Goal: Information Seeking & Learning: Learn about a topic

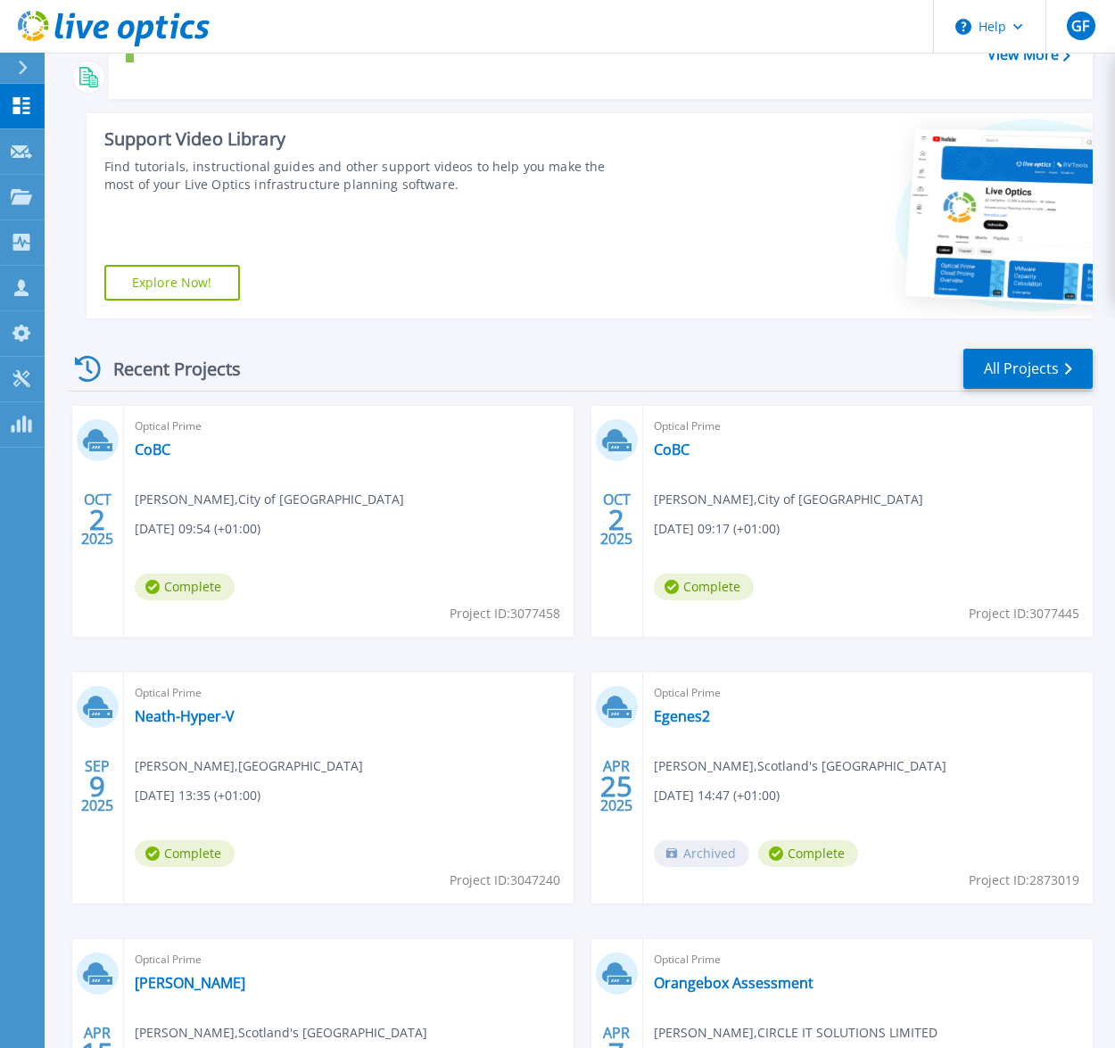
scroll to position [446, 0]
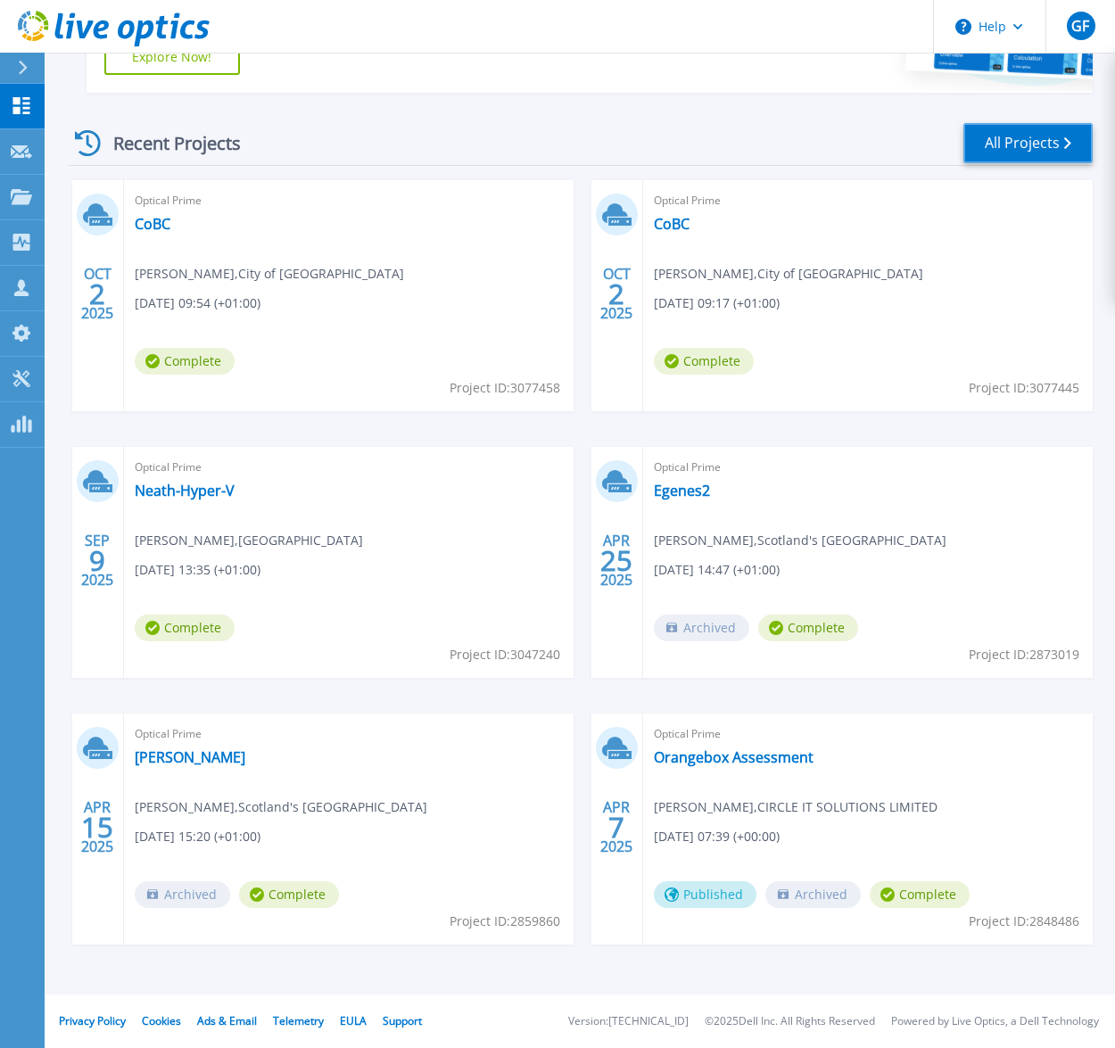
click at [1014, 128] on link "All Projects" at bounding box center [1027, 143] width 129 height 40
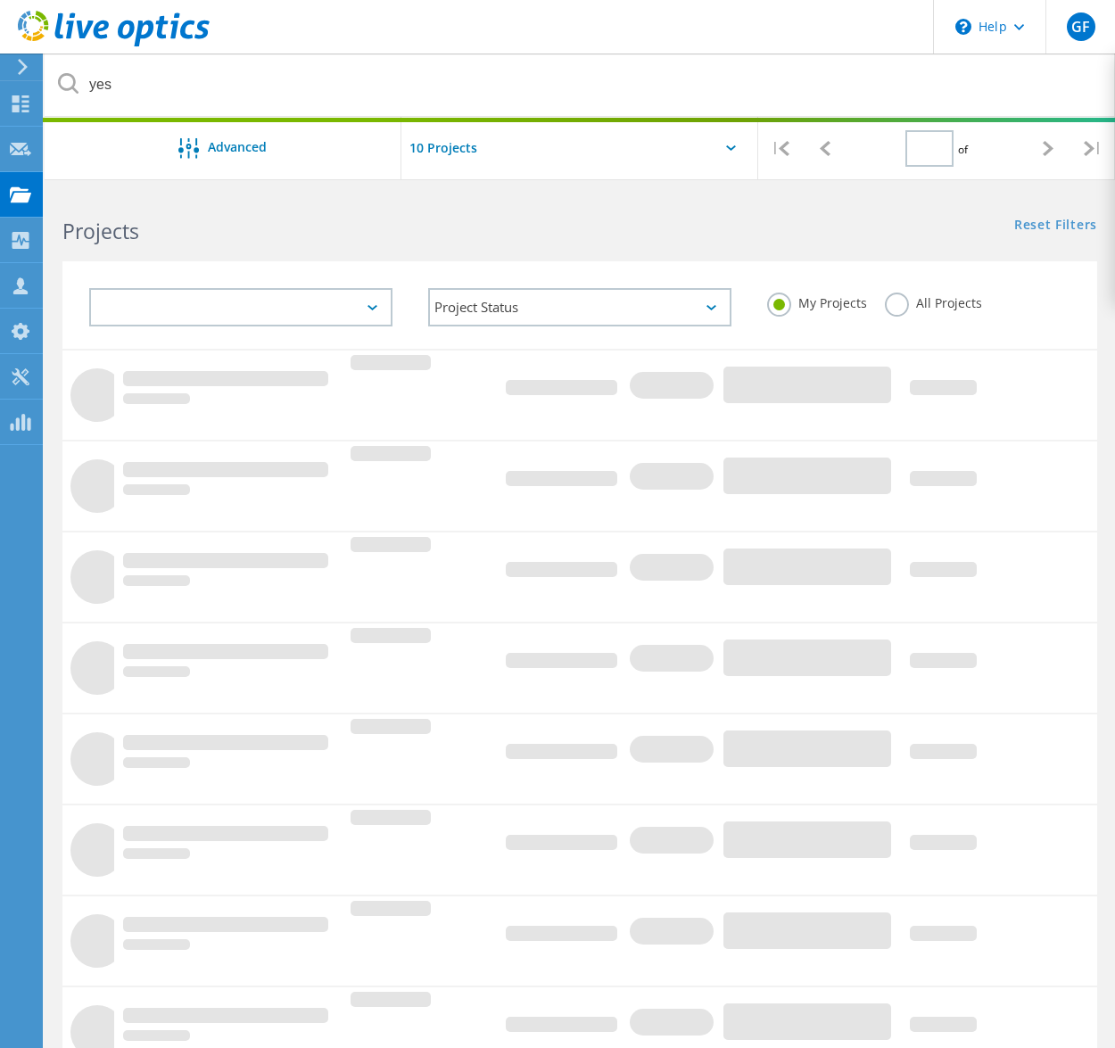
type input "1"
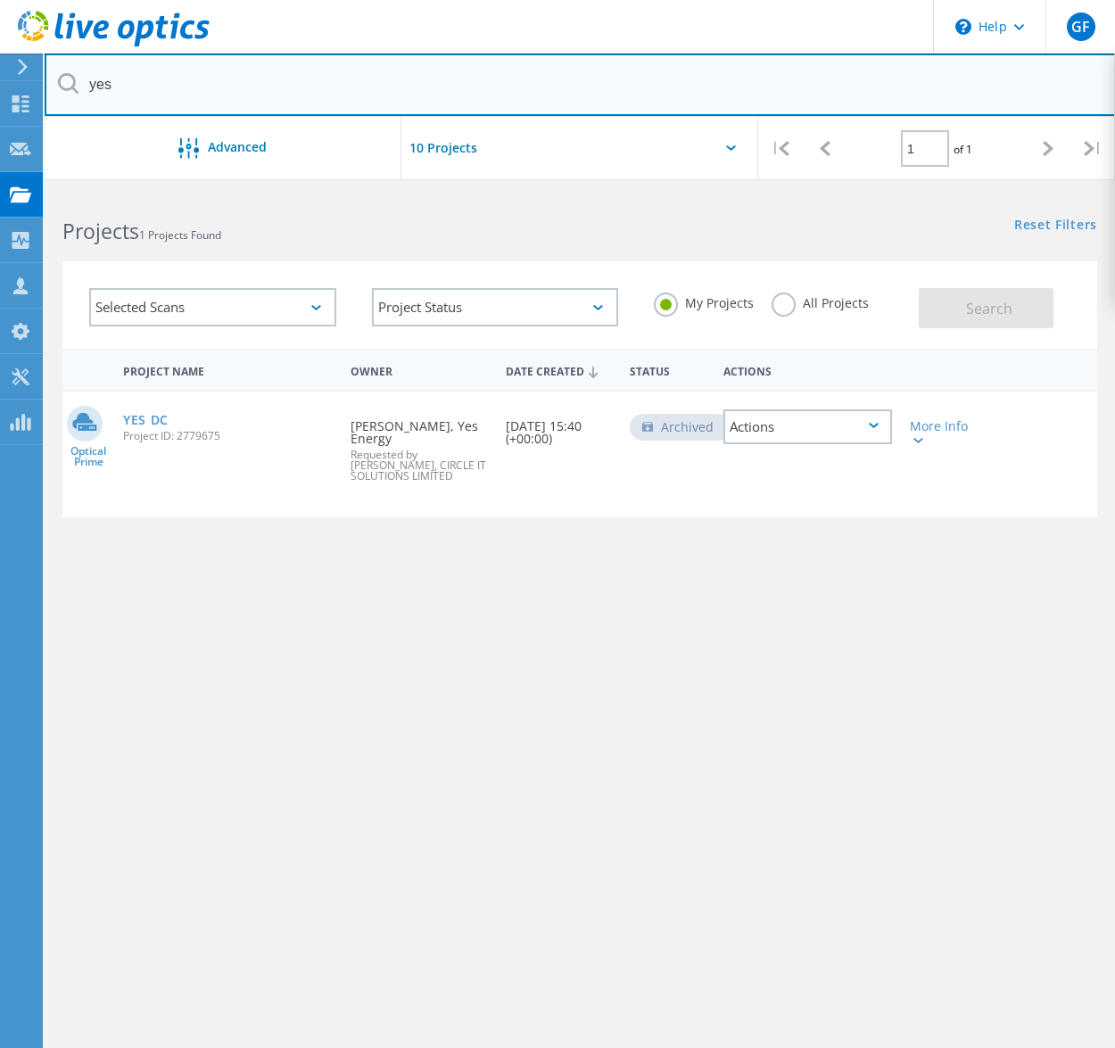
click at [207, 88] on input "yes" at bounding box center [580, 85] width 1071 height 62
type input "cardiff"
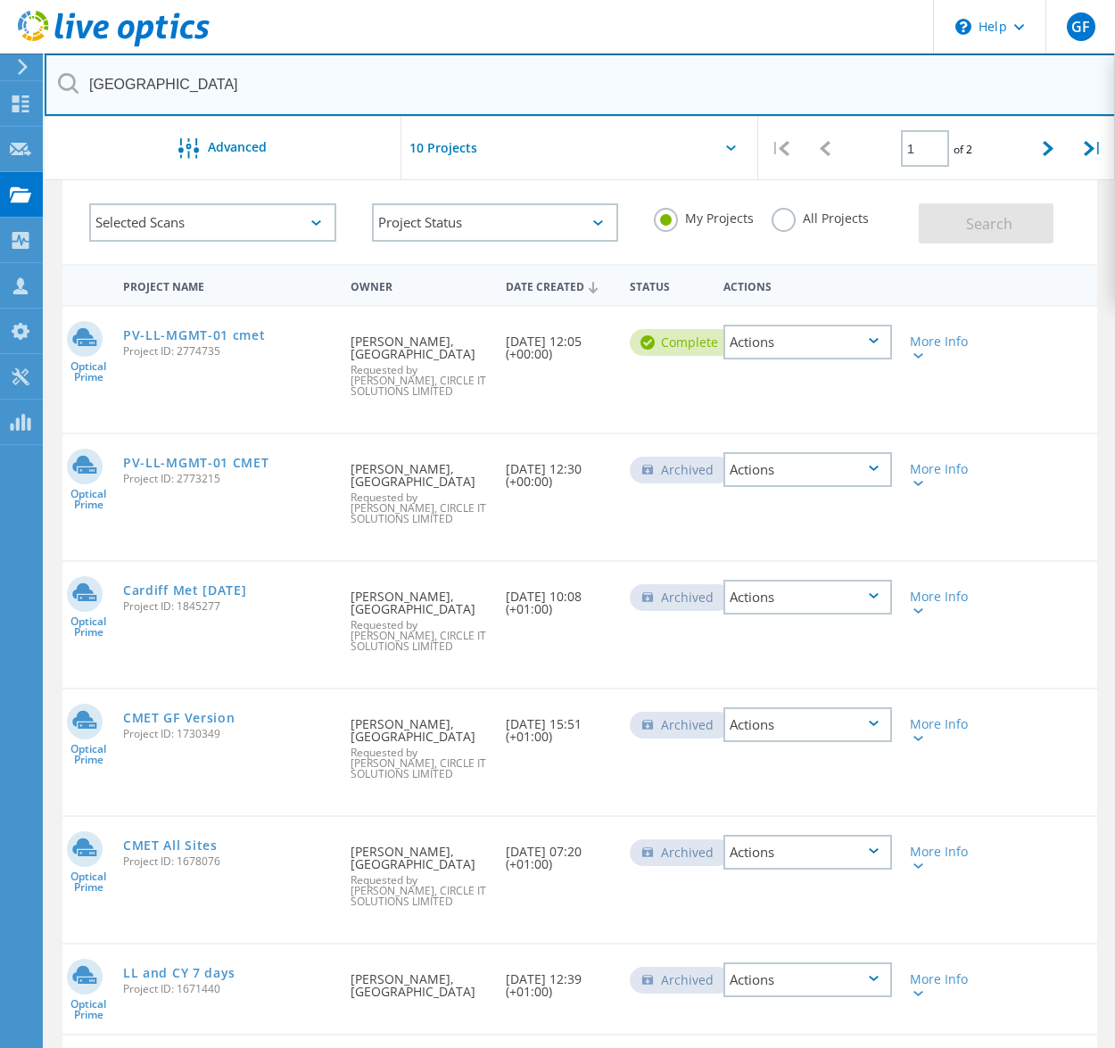
scroll to position [77, 0]
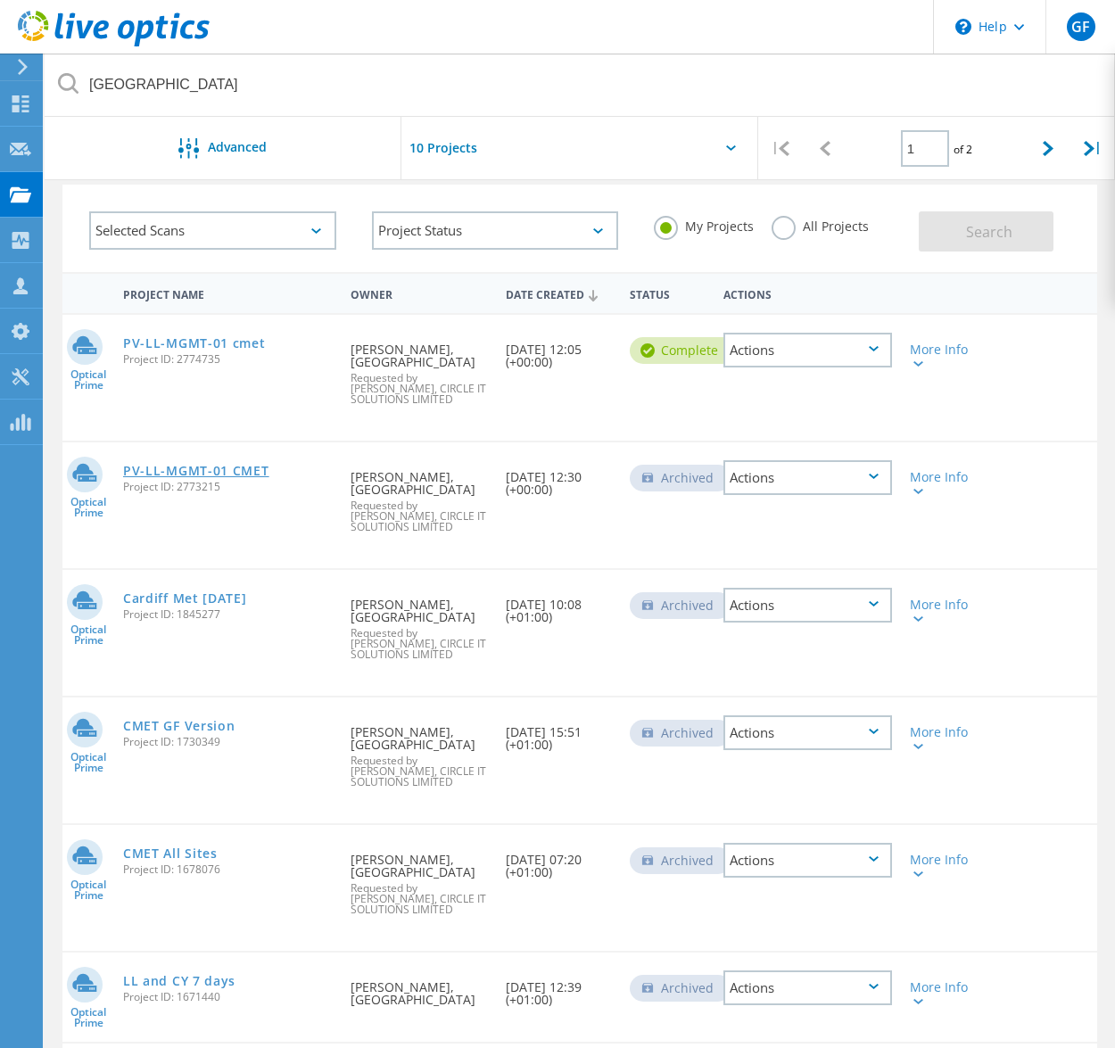
click at [180, 465] on link "PV-LL-MGMT-01 CMET" at bounding box center [196, 471] width 146 height 12
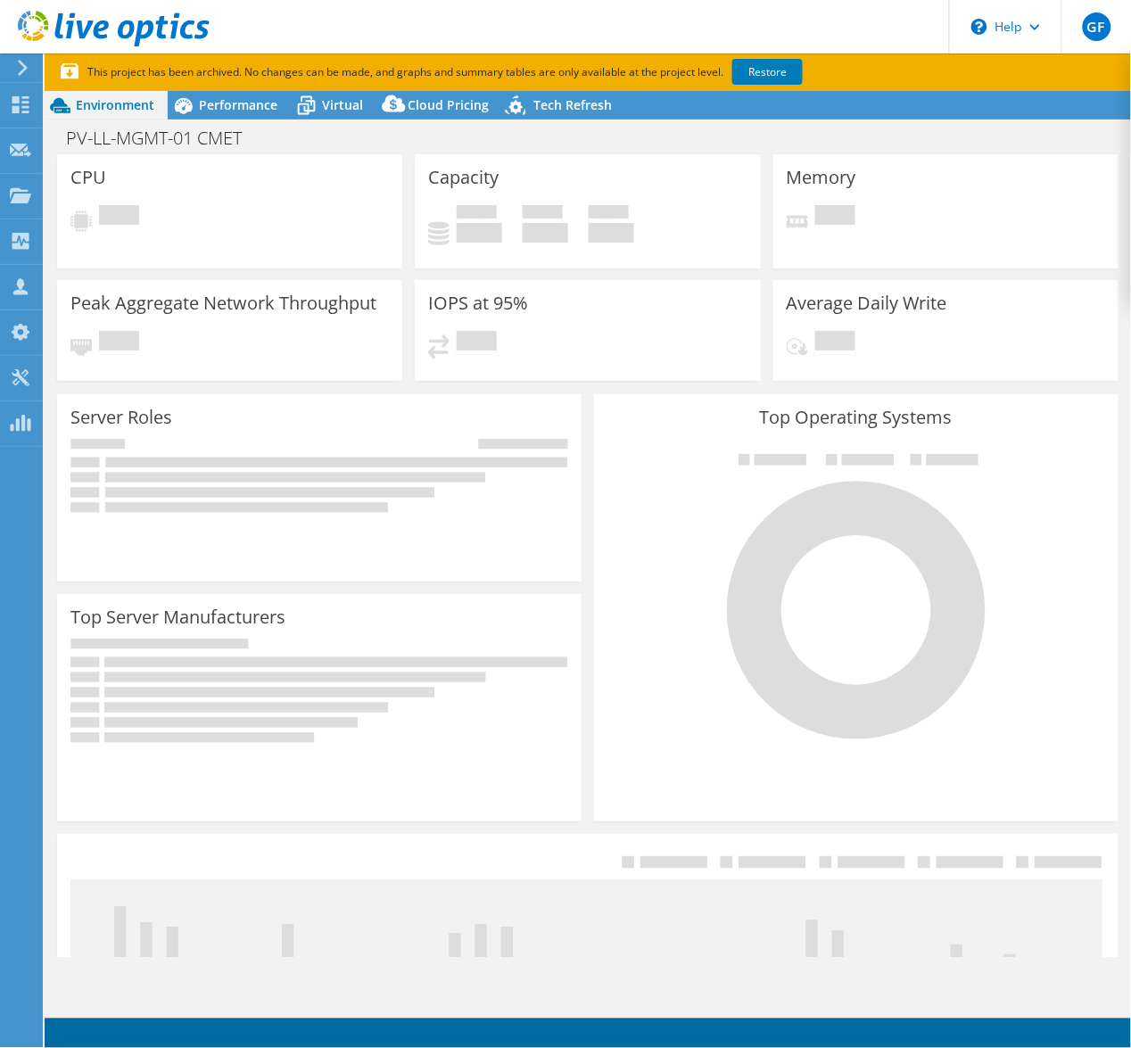
select select "USD"
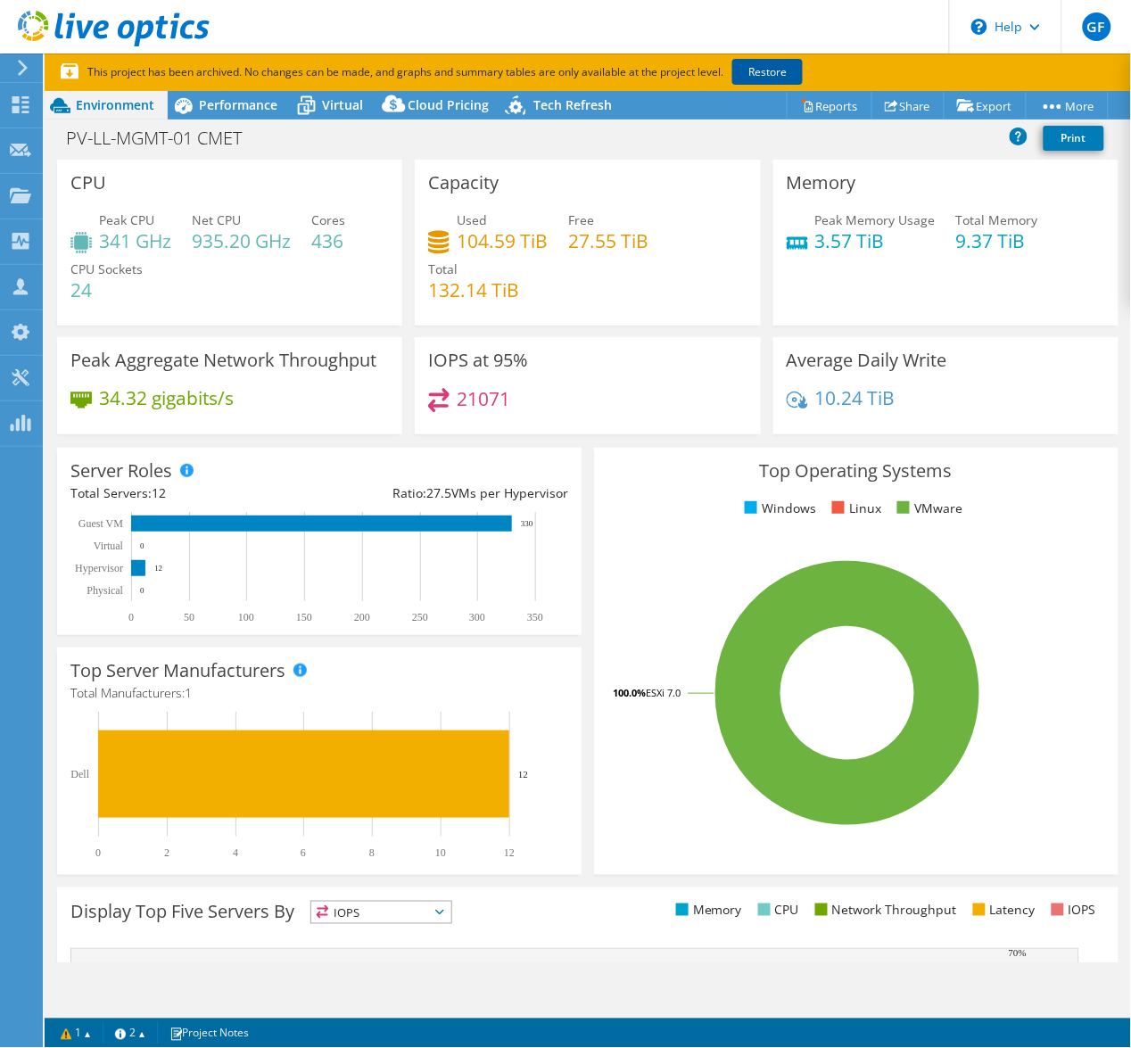
click at [779, 71] on link "Restore" at bounding box center [767, 72] width 70 height 26
click at [313, 101] on icon at bounding box center [307, 107] width 18 height 14
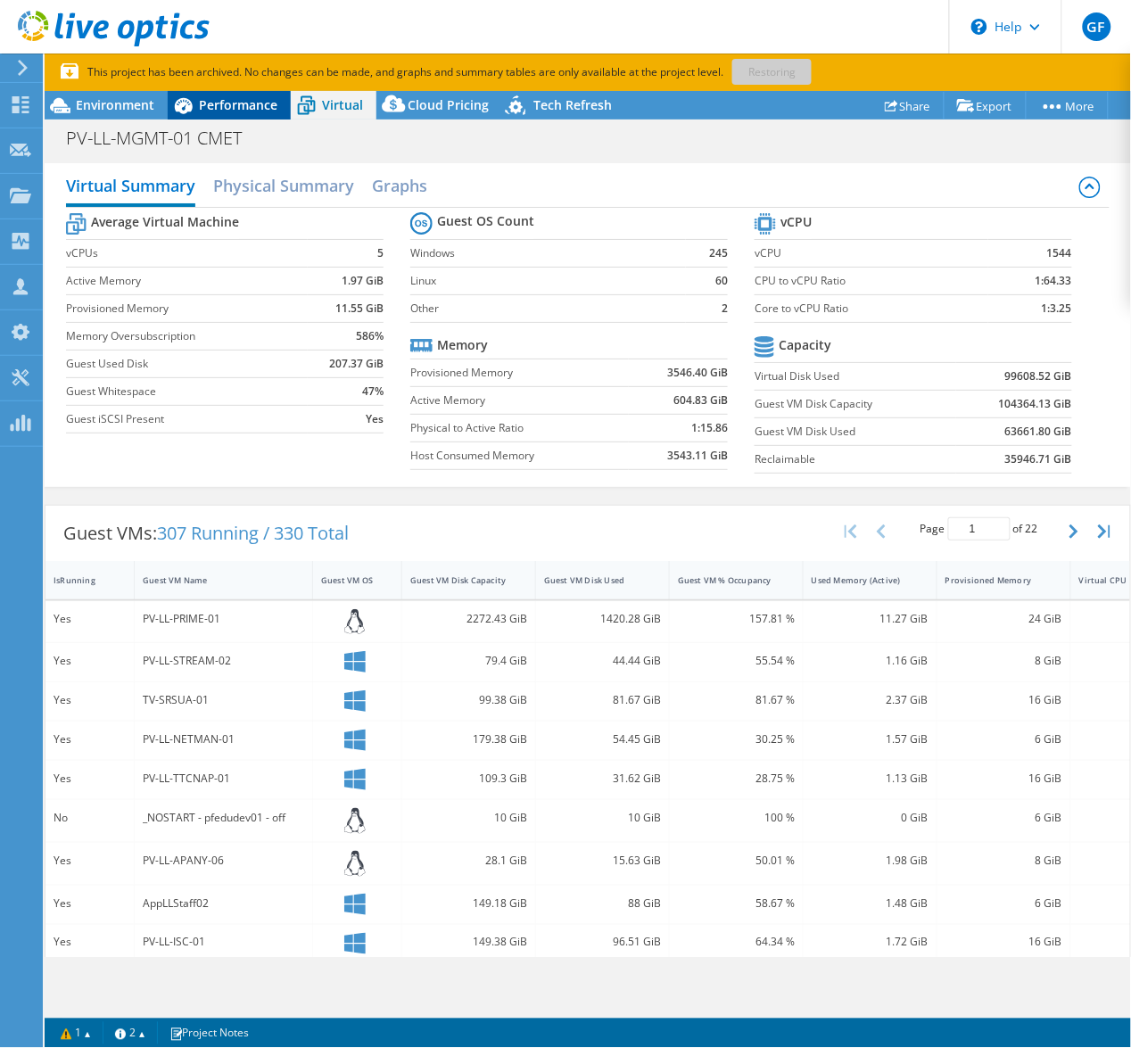
click at [229, 104] on span "Performance" at bounding box center [238, 104] width 78 height 17
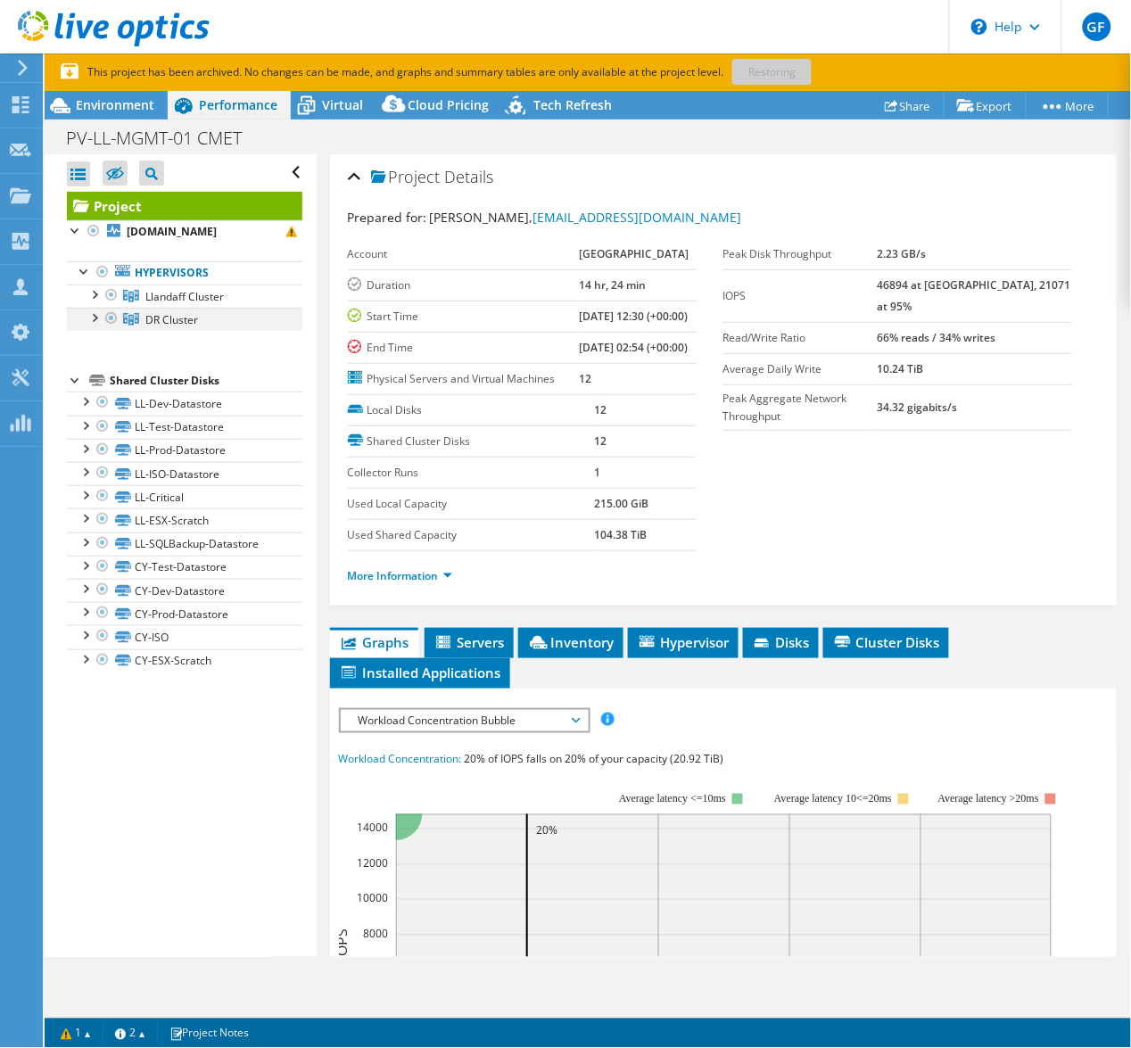
click at [89, 326] on div at bounding box center [94, 317] width 18 height 18
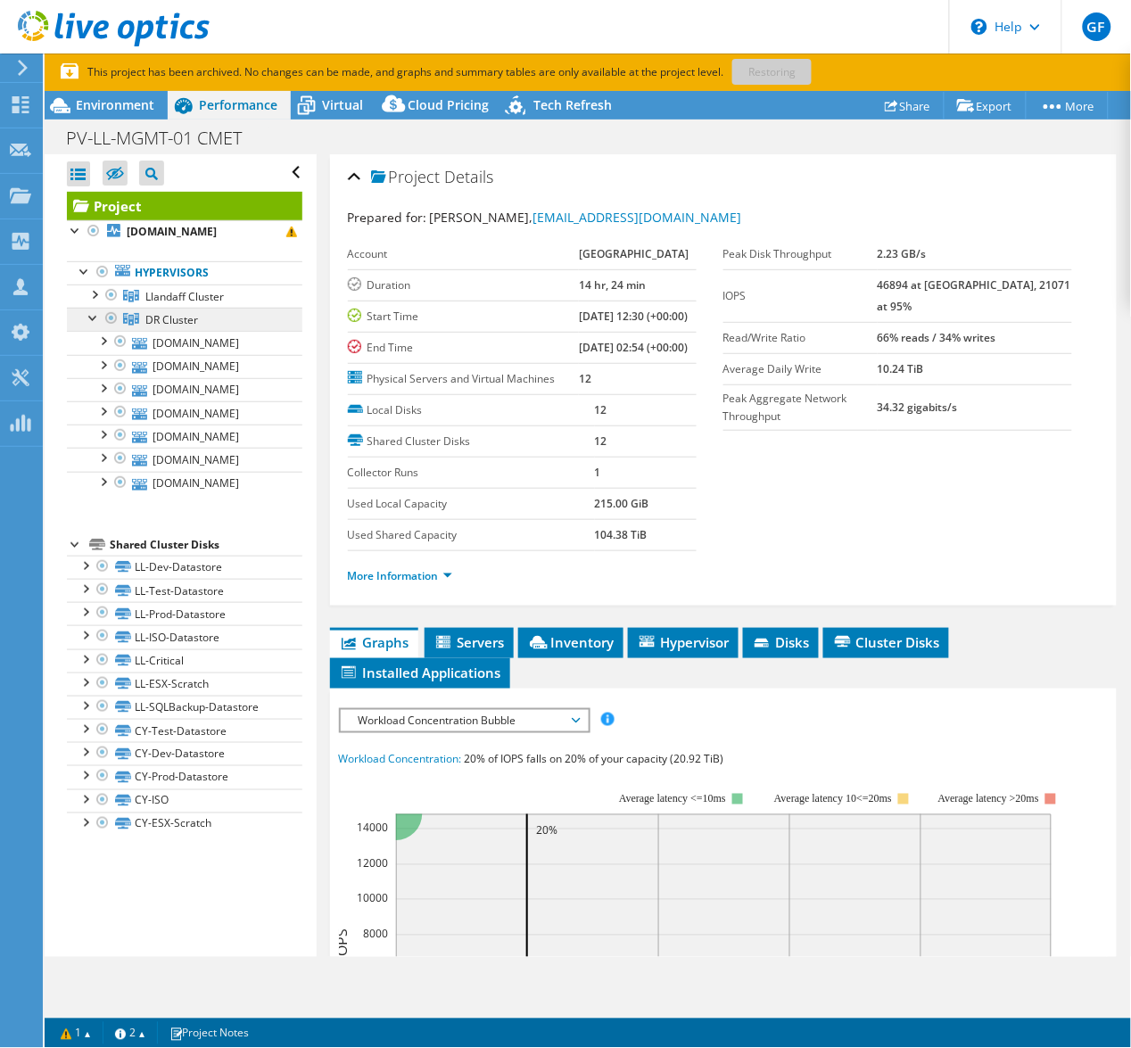
click at [148, 327] on span "DR Cluster" at bounding box center [171, 319] width 53 height 15
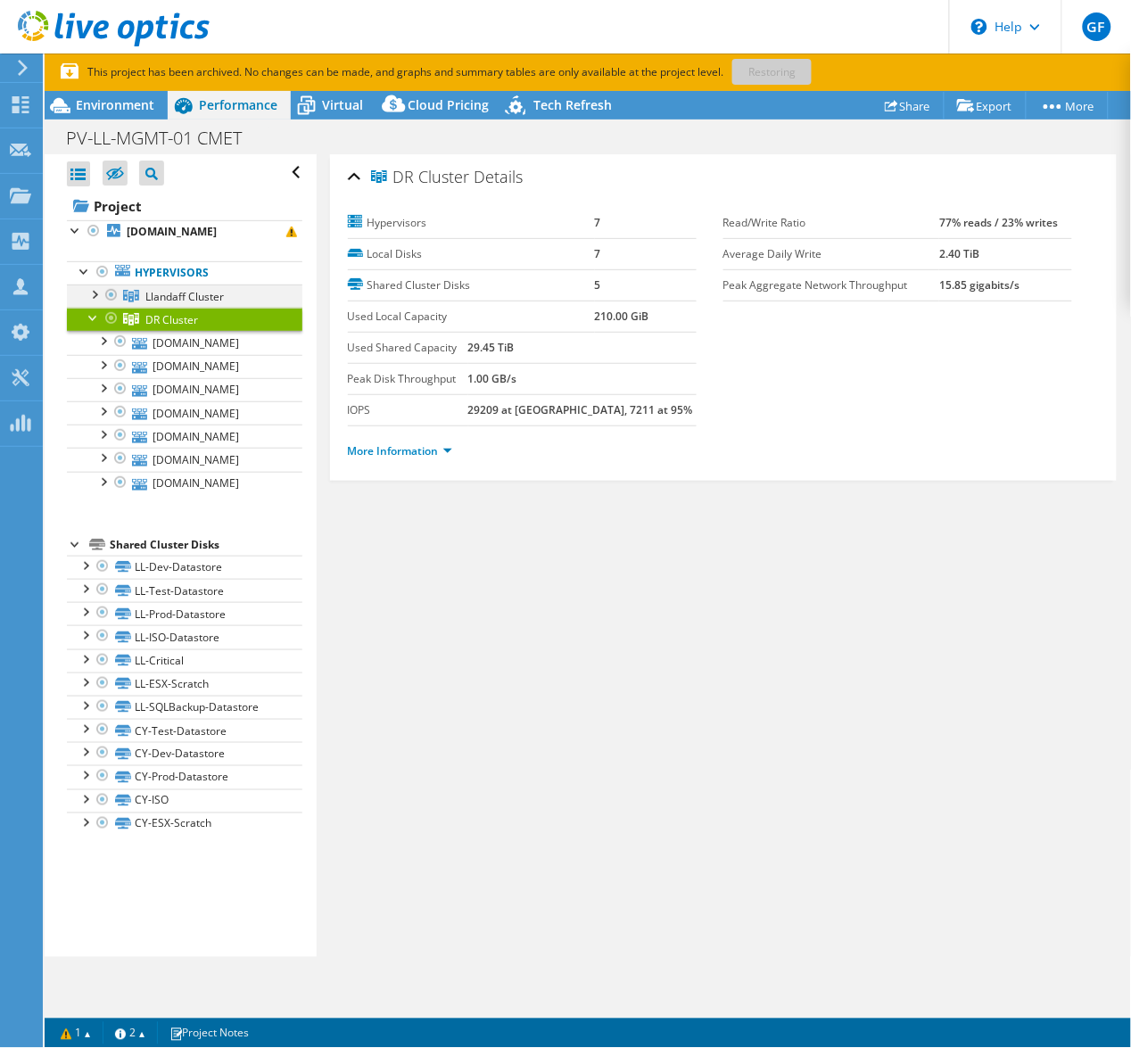
click at [90, 302] on div at bounding box center [94, 294] width 18 height 18
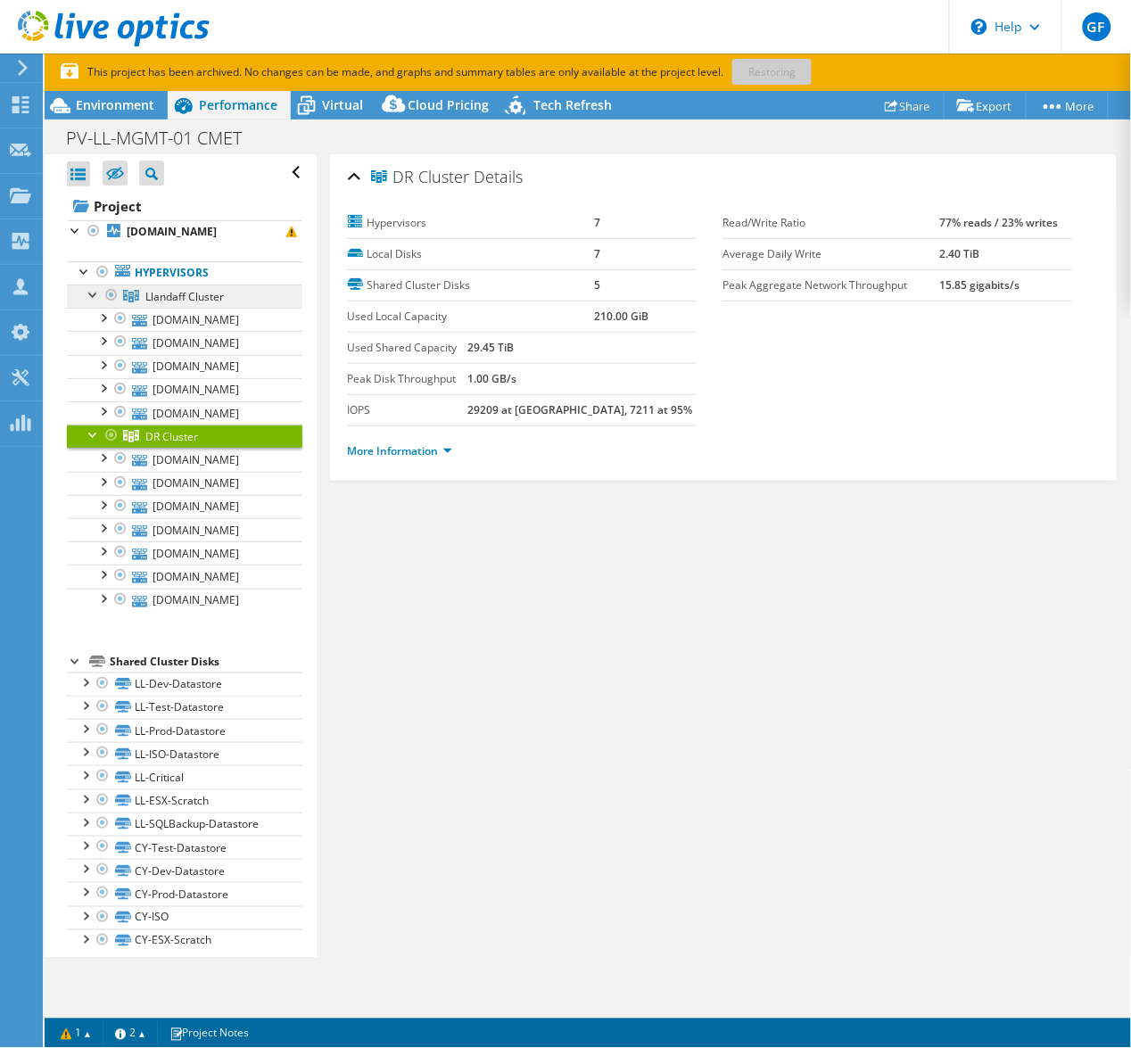
click at [194, 304] on span "Llandaff Cluster" at bounding box center [184, 296] width 78 height 15
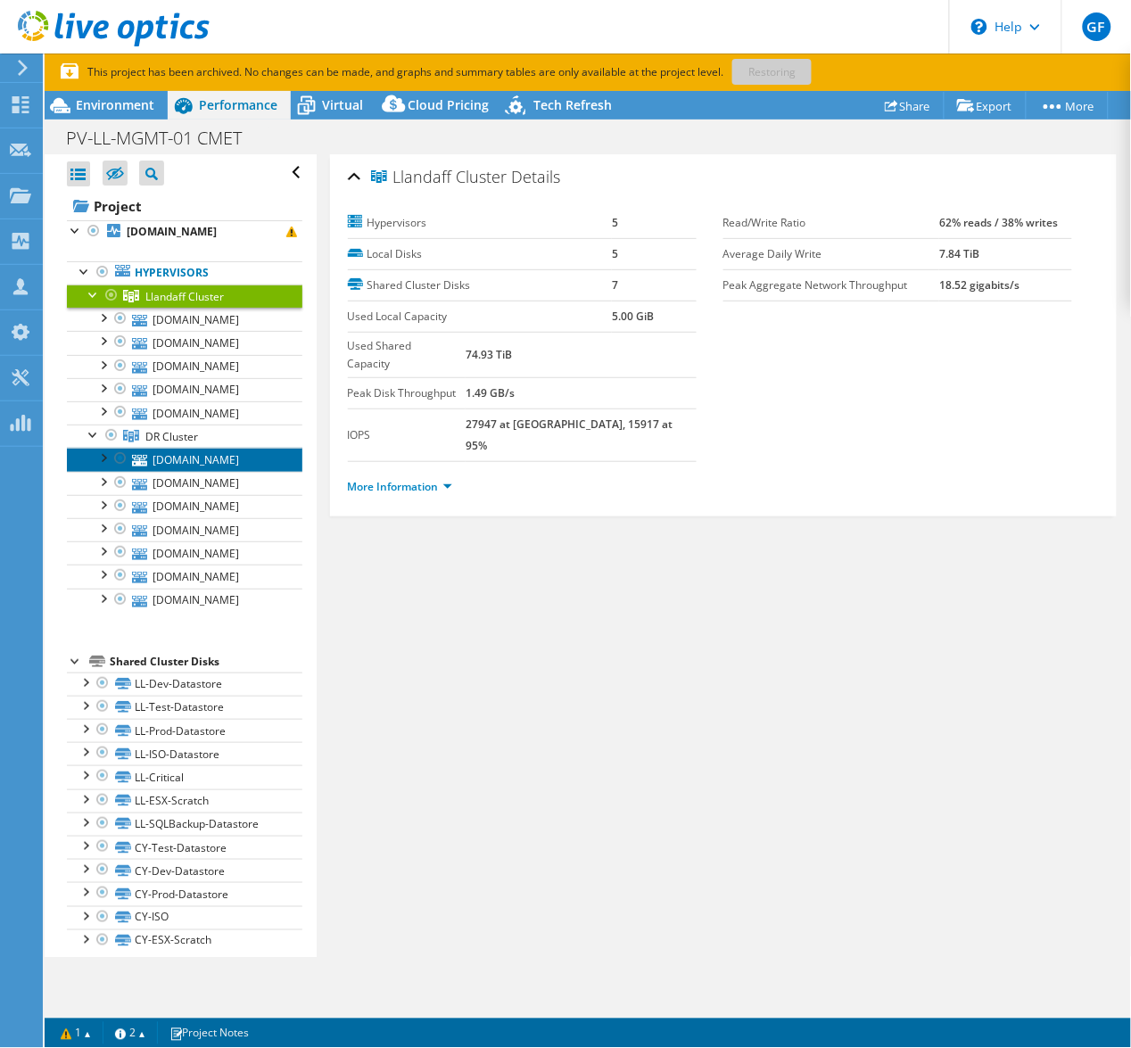
click at [222, 471] on link "[DOMAIN_NAME]" at bounding box center [184, 459] width 235 height 23
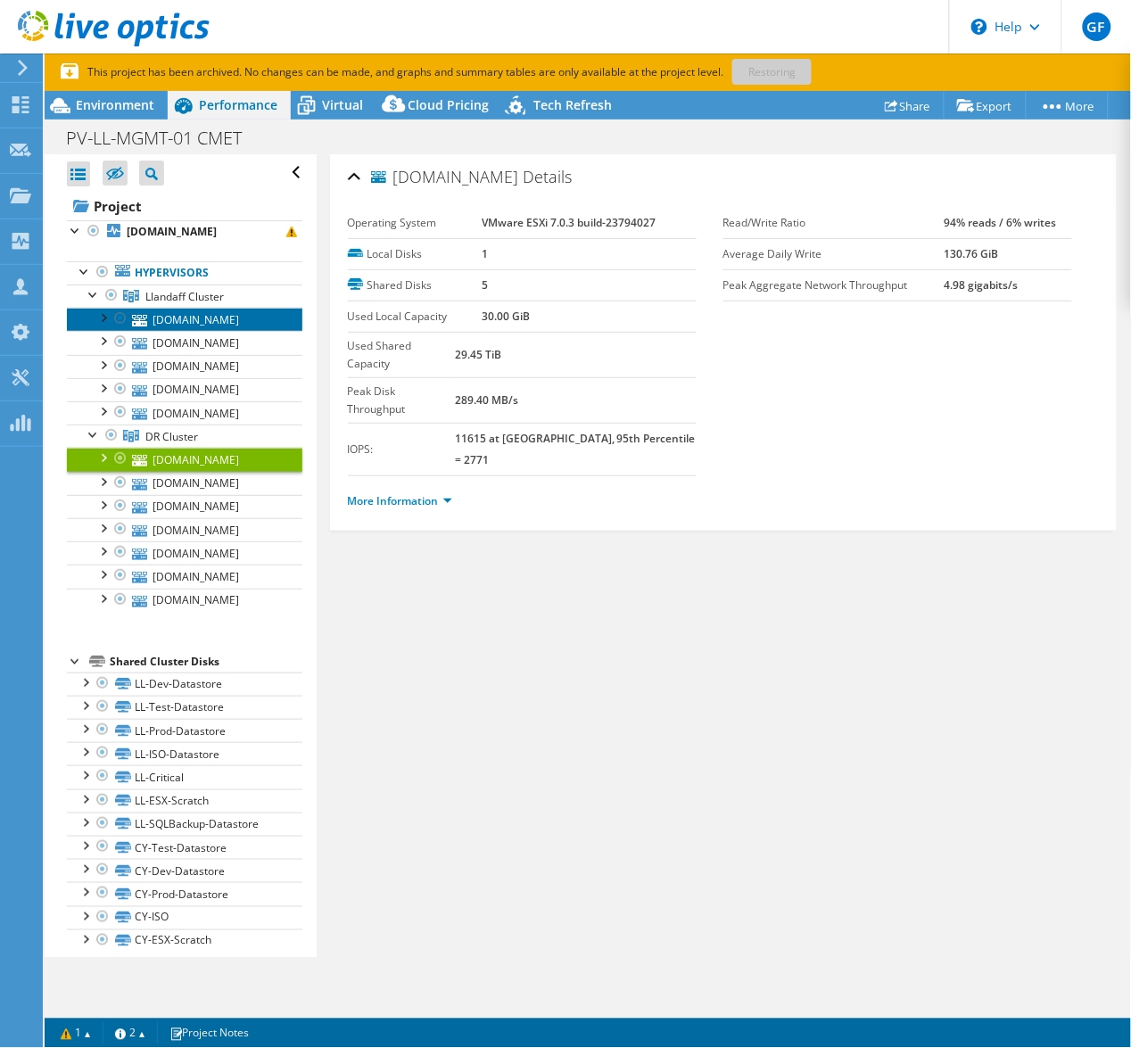
click at [181, 331] on link "[DOMAIN_NAME]" at bounding box center [184, 319] width 235 height 23
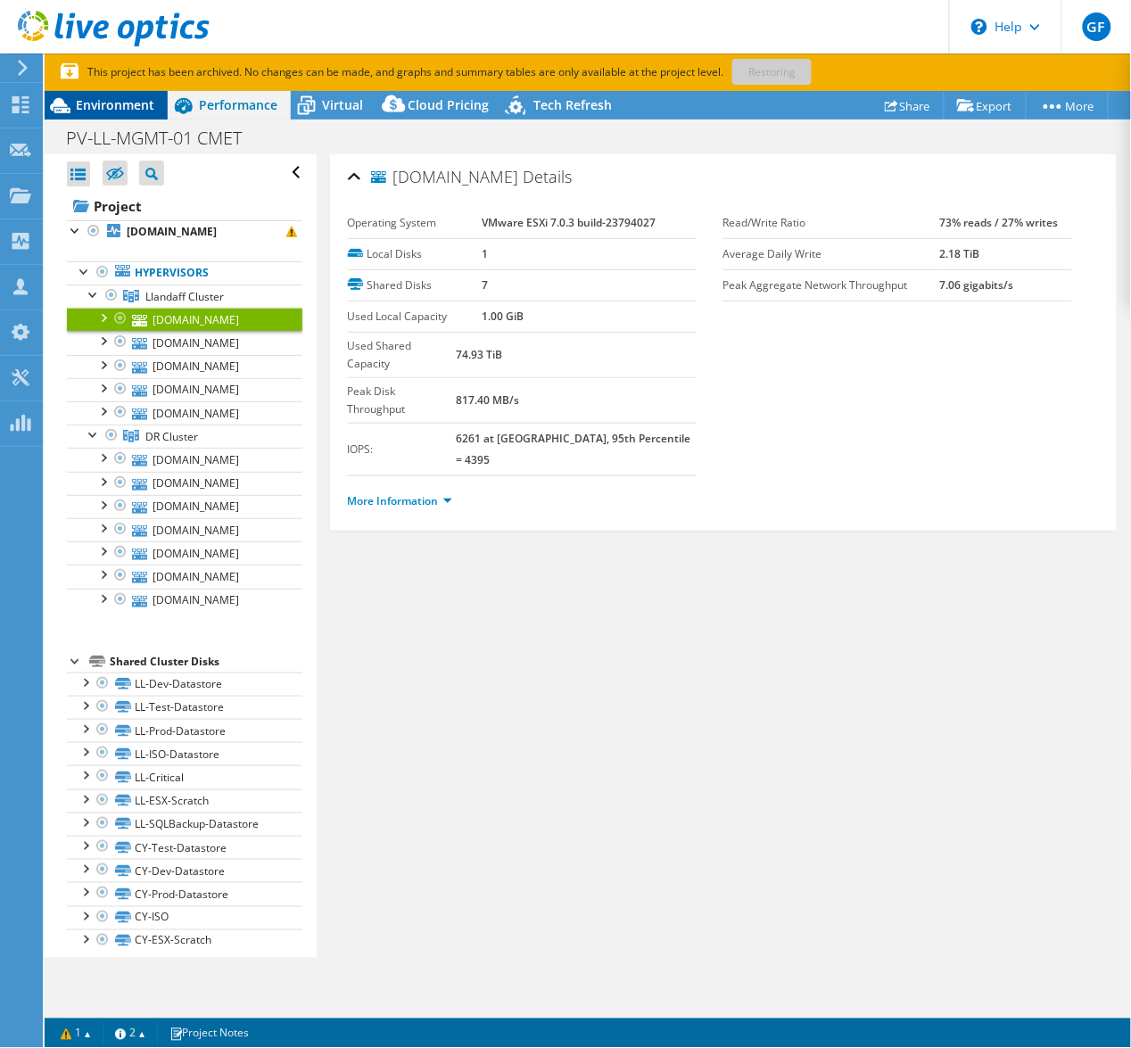
click at [124, 100] on span "Environment" at bounding box center [115, 104] width 78 height 17
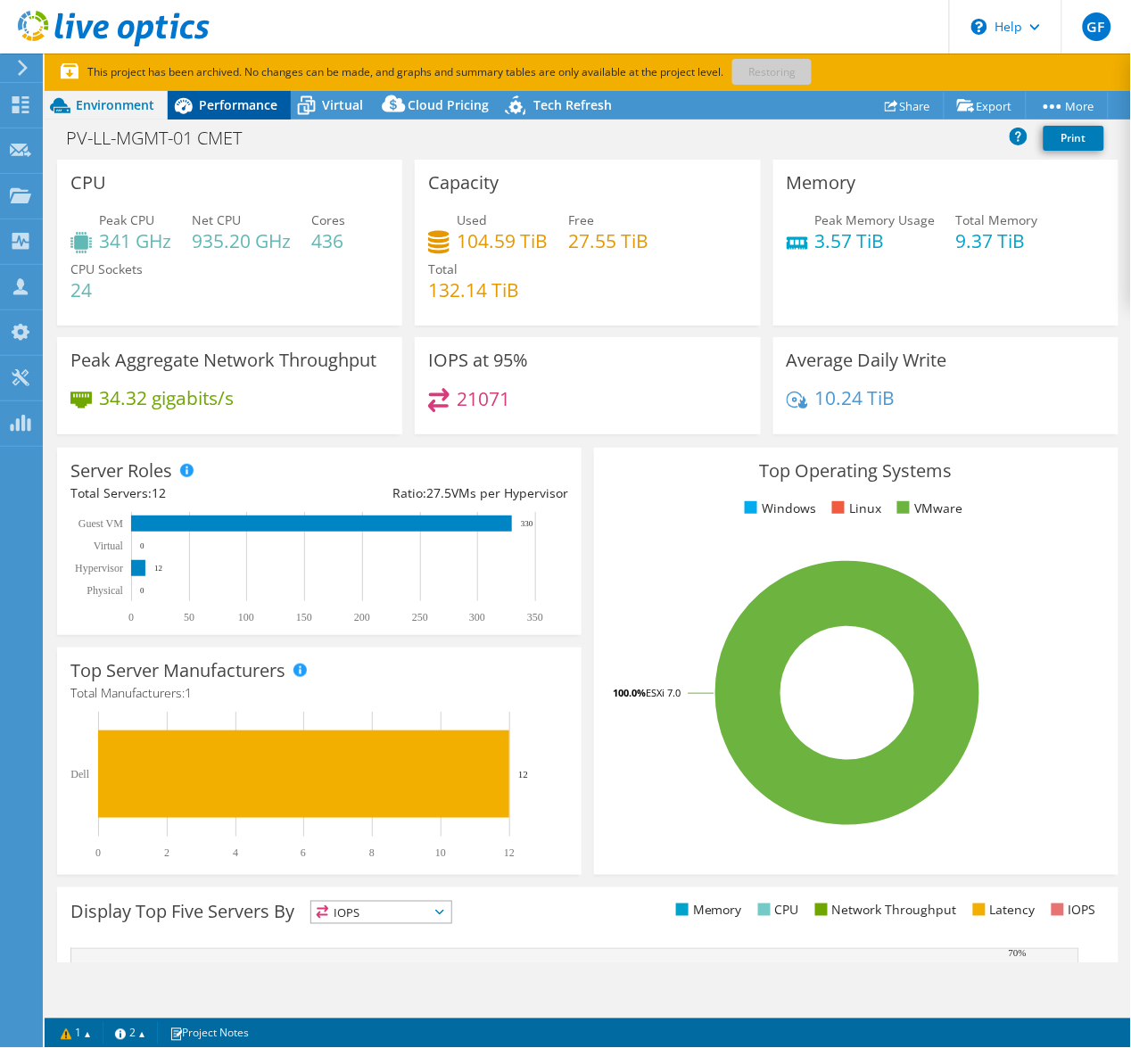
click at [234, 106] on span "Performance" at bounding box center [238, 104] width 78 height 17
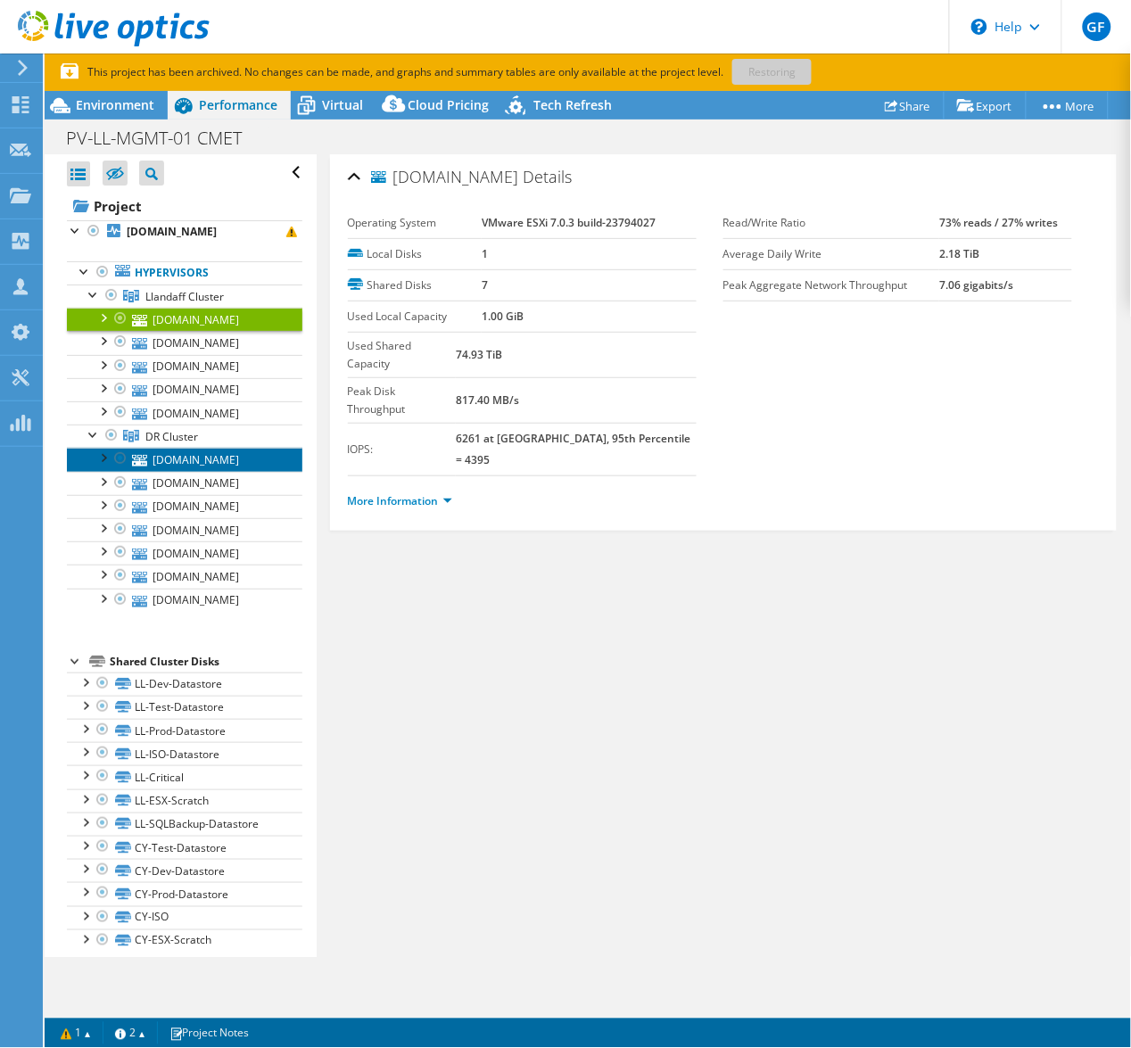
click at [195, 471] on link "[DOMAIN_NAME]" at bounding box center [184, 459] width 235 height 23
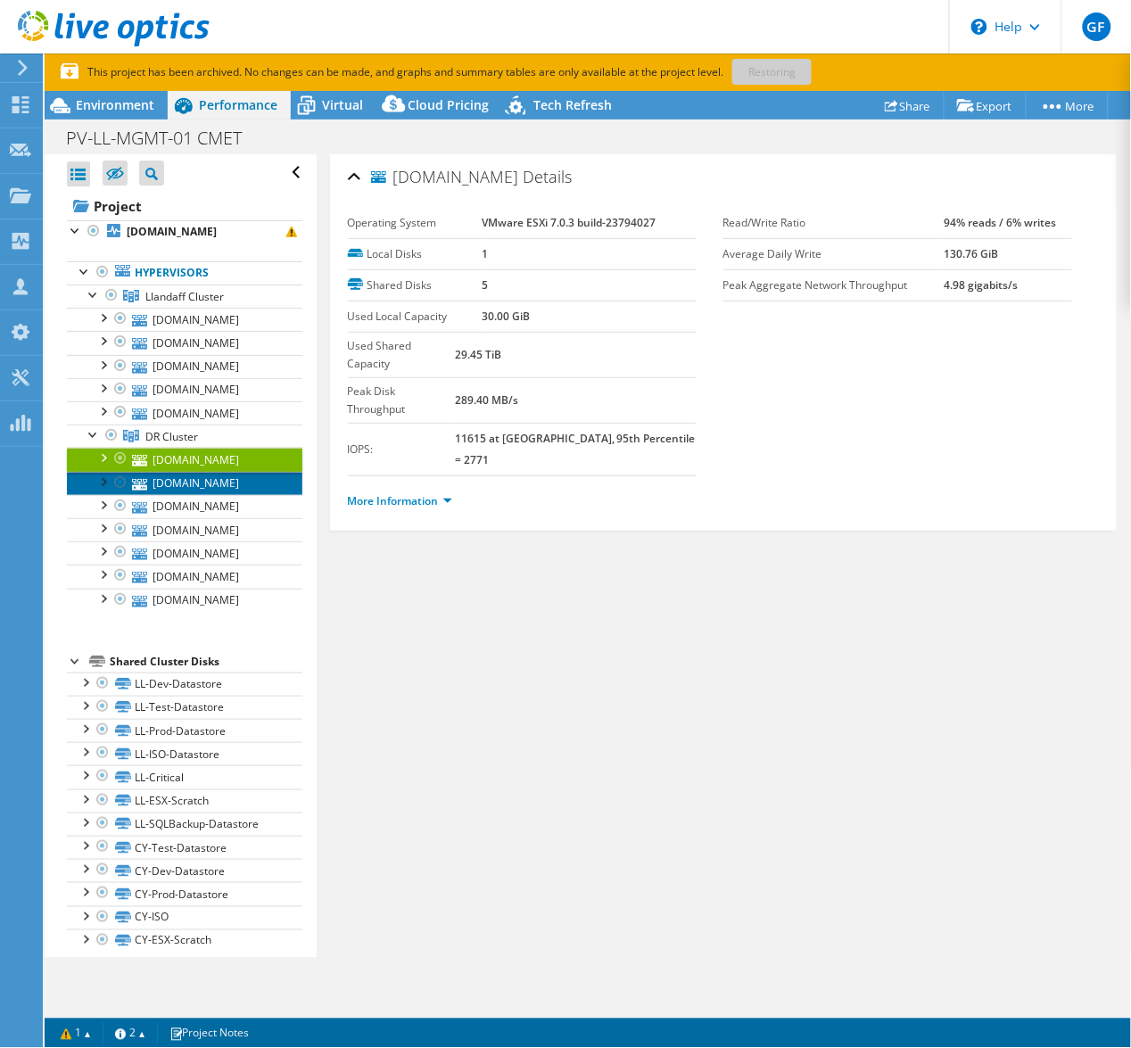
click at [195, 495] on link "[DOMAIN_NAME]" at bounding box center [184, 483] width 235 height 23
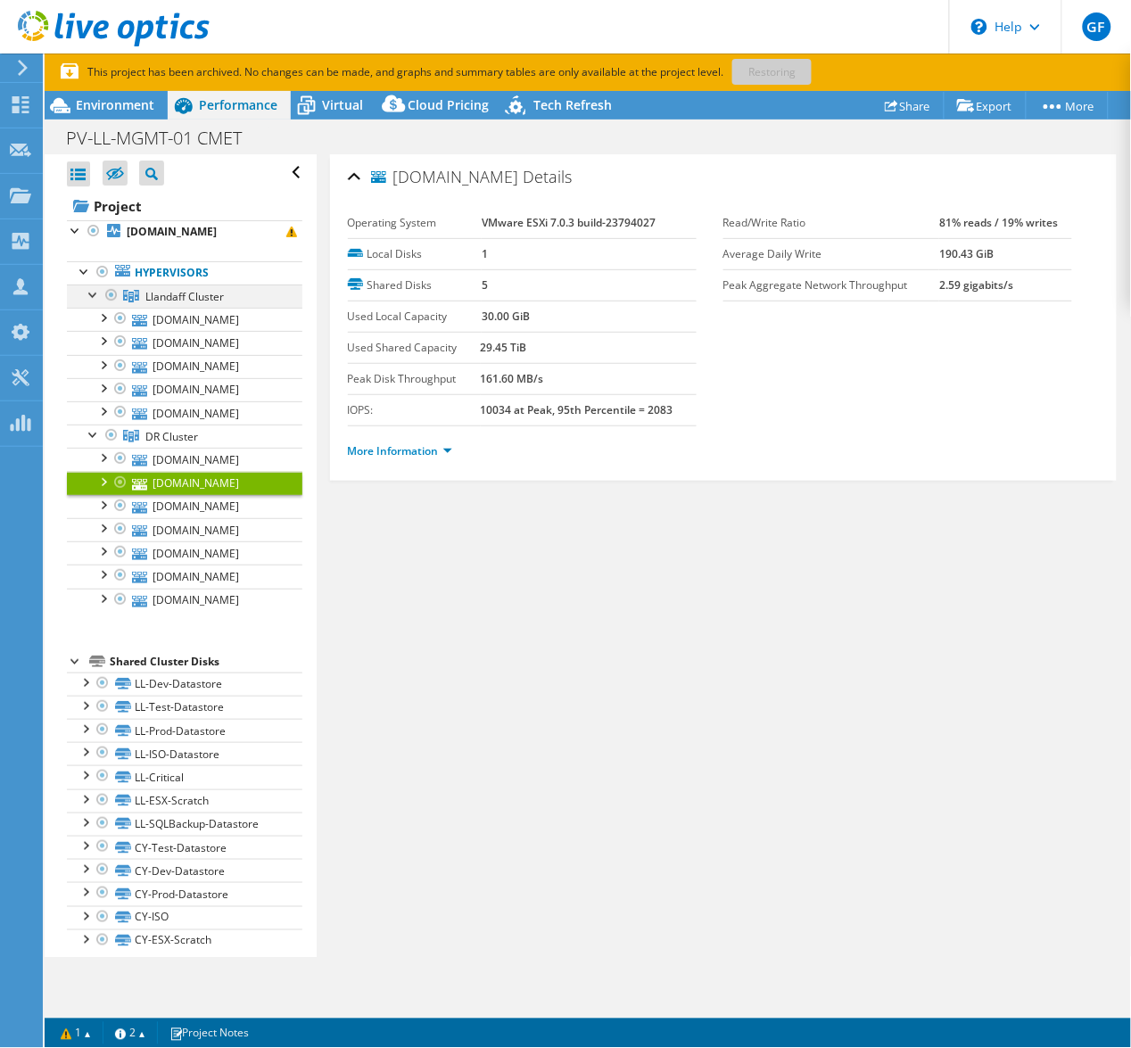
click at [111, 306] on div at bounding box center [112, 295] width 18 height 21
